Goal: Task Accomplishment & Management: Manage account settings

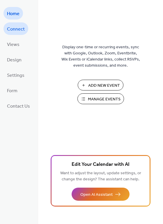
click at [10, 27] on span "Connect" at bounding box center [16, 29] width 18 height 9
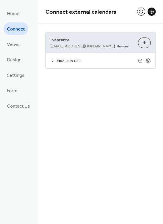
click at [151, 13] on button at bounding box center [152, 12] width 8 height 8
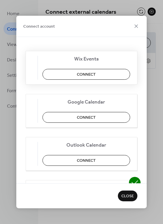
click at [101, 66] on div "Wix Events Connect" at bounding box center [82, 68] width 112 height 34
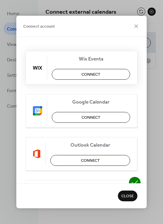
click at [95, 75] on span "Connect" at bounding box center [91, 75] width 19 height 6
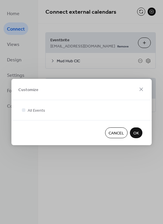
click at [139, 126] on div "Cancel OK" at bounding box center [81, 132] width 140 height 25
click at [135, 135] on span "OK" at bounding box center [136, 134] width 6 height 6
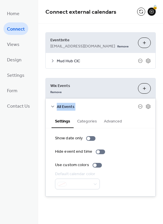
drag, startPoint x: 161, startPoint y: 87, endPoint x: 163, endPoint y: 102, distance: 15.8
click at [163, 102] on html "**********" at bounding box center [81, 112] width 163 height 224
click at [163, 86] on div "**********" at bounding box center [100, 115] width 125 height 182
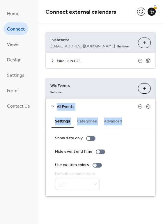
drag, startPoint x: 162, startPoint y: 75, endPoint x: 170, endPoint y: 123, distance: 48.7
click at [163, 123] on html "**********" at bounding box center [81, 112] width 163 height 224
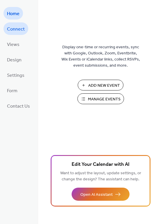
click at [14, 29] on span "Connect" at bounding box center [16, 29] width 18 height 9
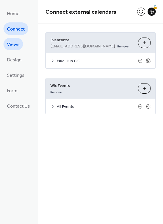
click at [14, 44] on span "Views" at bounding box center [13, 44] width 13 height 9
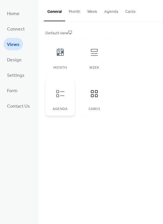
click at [61, 95] on icon at bounding box center [60, 93] width 9 height 9
click at [101, 59] on div at bounding box center [94, 52] width 17 height 17
click at [50, 58] on div "Month" at bounding box center [59, 56] width 29 height 37
click at [99, 101] on div at bounding box center [94, 93] width 17 height 17
click at [5, 60] on link "Design" at bounding box center [14, 59] width 22 height 13
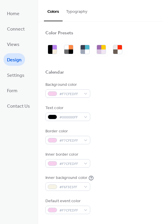
click at [79, 14] on button "Typography" at bounding box center [77, 10] width 28 height 21
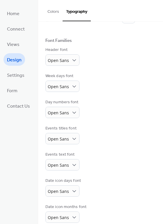
scroll to position [35, 0]
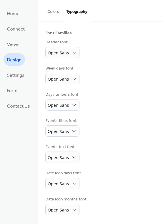
click at [70, 58] on div "Base Font Size * px Font Families Header font Open Sans Week days font Open San…" at bounding box center [100, 106] width 110 height 220
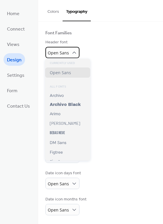
click at [66, 52] on span "Open Sans" at bounding box center [58, 53] width 21 height 6
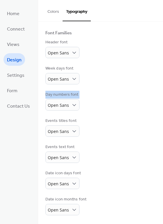
drag, startPoint x: 161, startPoint y: 84, endPoint x: 166, endPoint y: 112, distance: 28.7
click at [163, 112] on html "Home Connect Views Design Settings Form Contact Us Design Colors Typography Col…" at bounding box center [81, 112] width 163 height 224
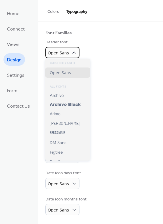
click at [64, 55] on span "Open Sans" at bounding box center [58, 54] width 21 height 8
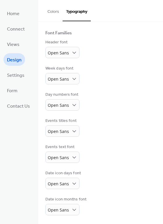
click at [91, 145] on div "Events text font Open Sans" at bounding box center [100, 153] width 110 height 19
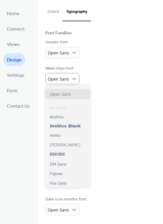
scroll to position [0, 0]
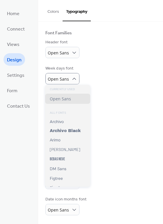
click at [114, 84] on div "Week days font Open Sans" at bounding box center [100, 75] width 110 height 19
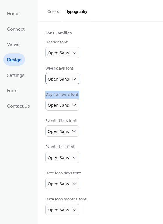
drag, startPoint x: 161, startPoint y: 77, endPoint x: 168, endPoint y: 112, distance: 36.6
click at [163, 112] on html "Home Connect Views Design Settings Form Contact Us Design Colors Typography Col…" at bounding box center [81, 112] width 163 height 224
click at [135, 124] on div "Events titles font Open Sans" at bounding box center [100, 127] width 110 height 19
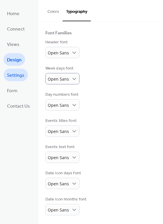
click at [17, 77] on span "Settings" at bounding box center [15, 75] width 17 height 9
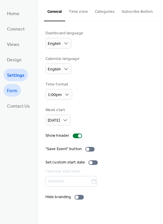
click at [12, 91] on span "Form" at bounding box center [12, 91] width 10 height 9
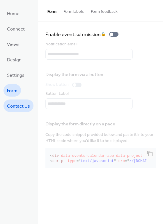
click at [20, 109] on span "Contact Us" at bounding box center [18, 106] width 23 height 9
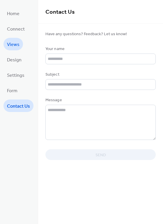
click at [15, 49] on link "Views" at bounding box center [13, 44] width 20 height 13
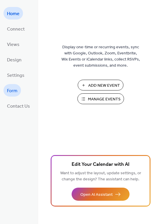
click at [15, 91] on span "Form" at bounding box center [12, 91] width 10 height 9
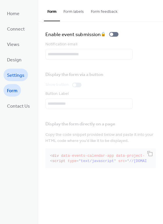
click at [14, 71] on span "Settings" at bounding box center [15, 75] width 17 height 9
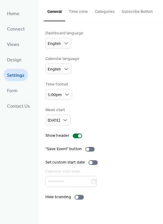
click at [103, 14] on button "Categories" at bounding box center [104, 10] width 27 height 21
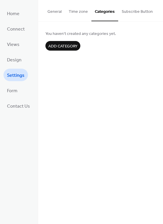
click at [133, 15] on button "Subscribe Button" at bounding box center [137, 10] width 38 height 21
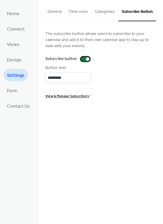
click at [84, 59] on div at bounding box center [85, 59] width 9 height 5
click at [105, 10] on button "Categories" at bounding box center [104, 10] width 27 height 21
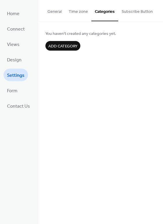
click at [73, 16] on button "Time zone" at bounding box center [78, 10] width 26 height 21
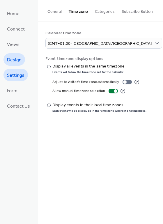
click at [16, 60] on span "Design" at bounding box center [14, 60] width 15 height 9
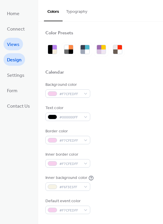
click at [15, 48] on span "Views" at bounding box center [13, 44] width 13 height 9
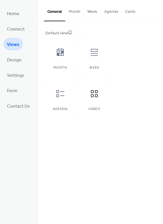
click at [63, 141] on div "General Month Week Agenda Cards Default view Month Week Agenda Cards Disabled E…" at bounding box center [100, 112] width 125 height 224
